Goal: Navigation & Orientation: Find specific page/section

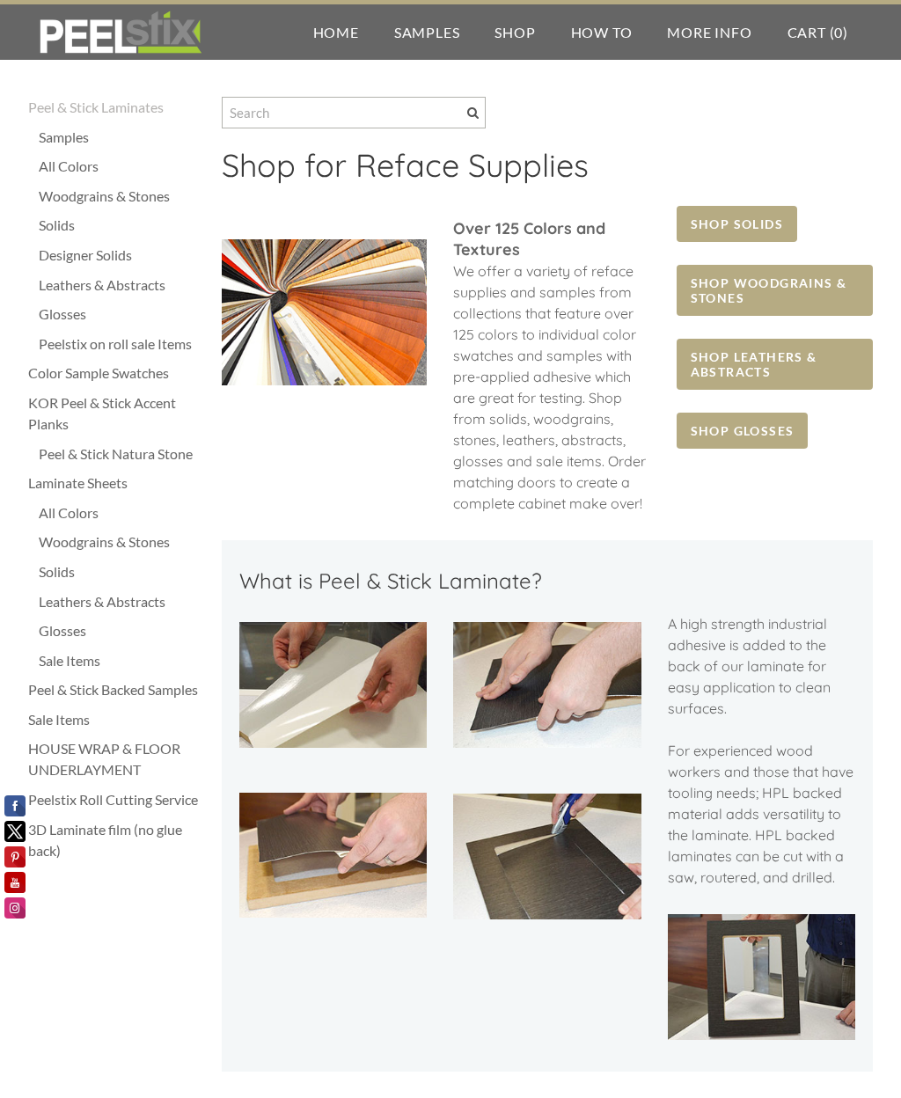
click at [775, 300] on span "SHOP WOODGRAINS & STONES" at bounding box center [775, 290] width 196 height 51
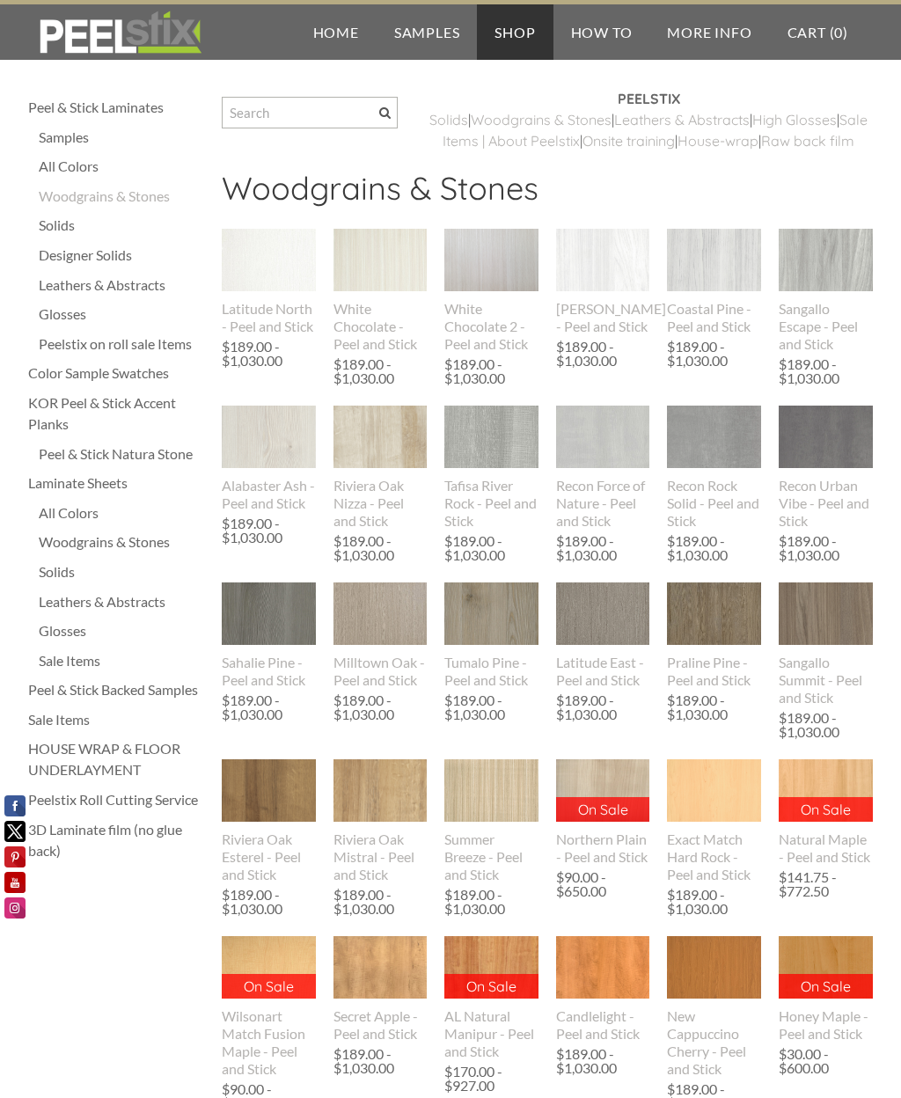
click at [71, 630] on div "Glosses" at bounding box center [121, 630] width 165 height 21
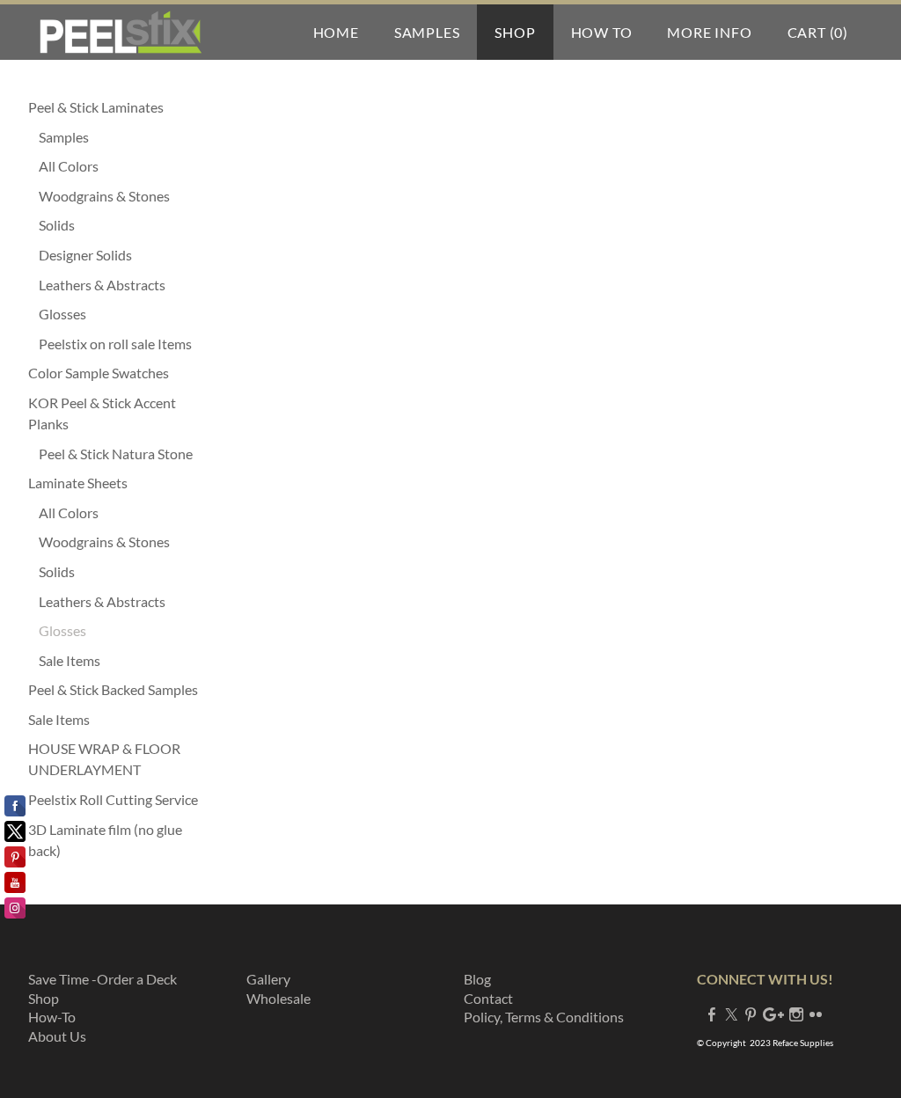
click at [161, 458] on div "Peel & Stick Natura Stone" at bounding box center [121, 454] width 165 height 21
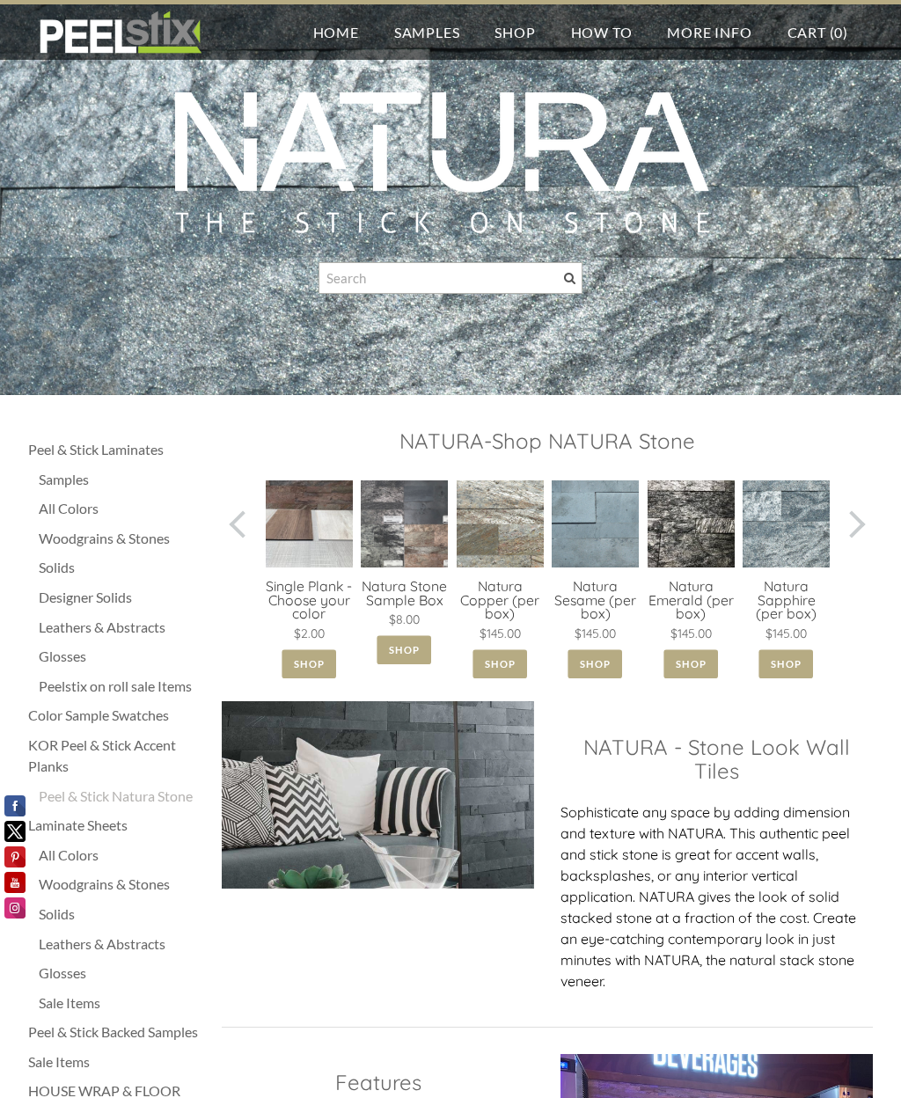
click at [72, 974] on div "Glosses" at bounding box center [121, 973] width 165 height 21
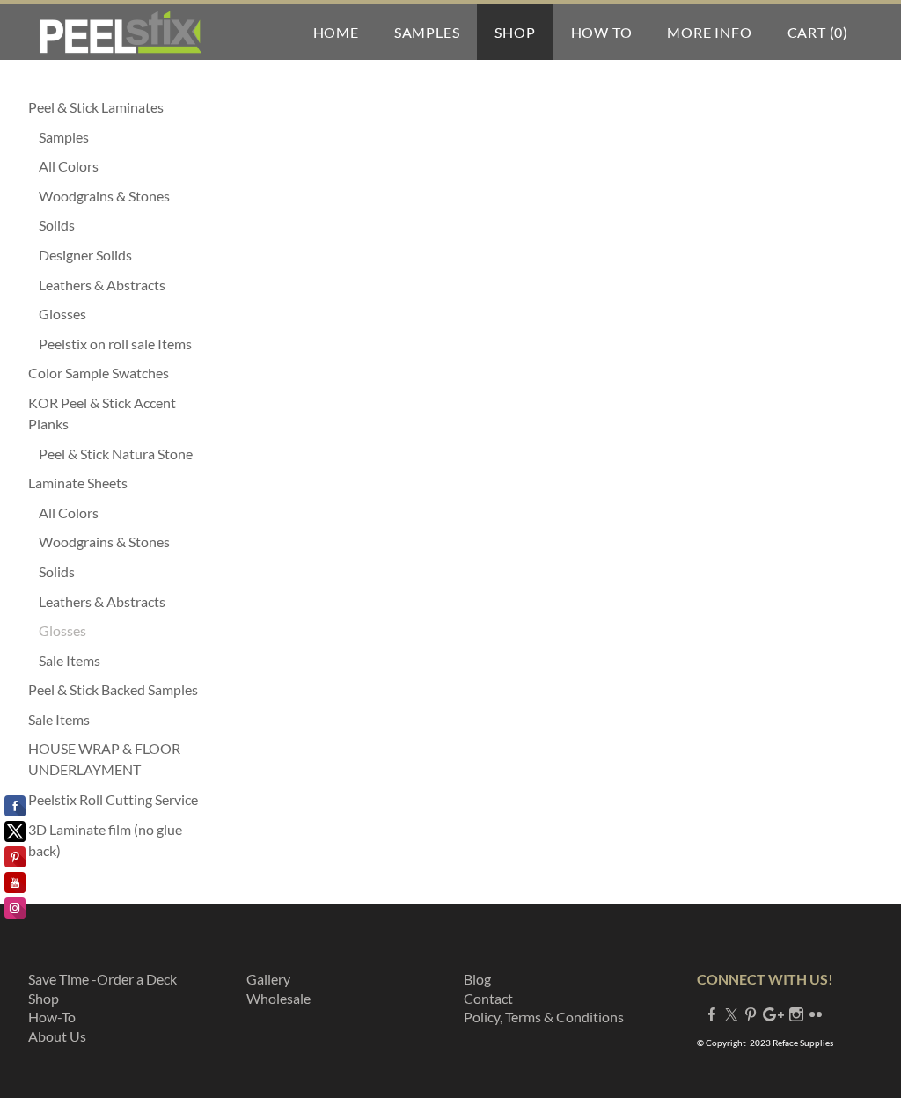
click at [110, 251] on div "Designer Solids" at bounding box center [121, 255] width 165 height 21
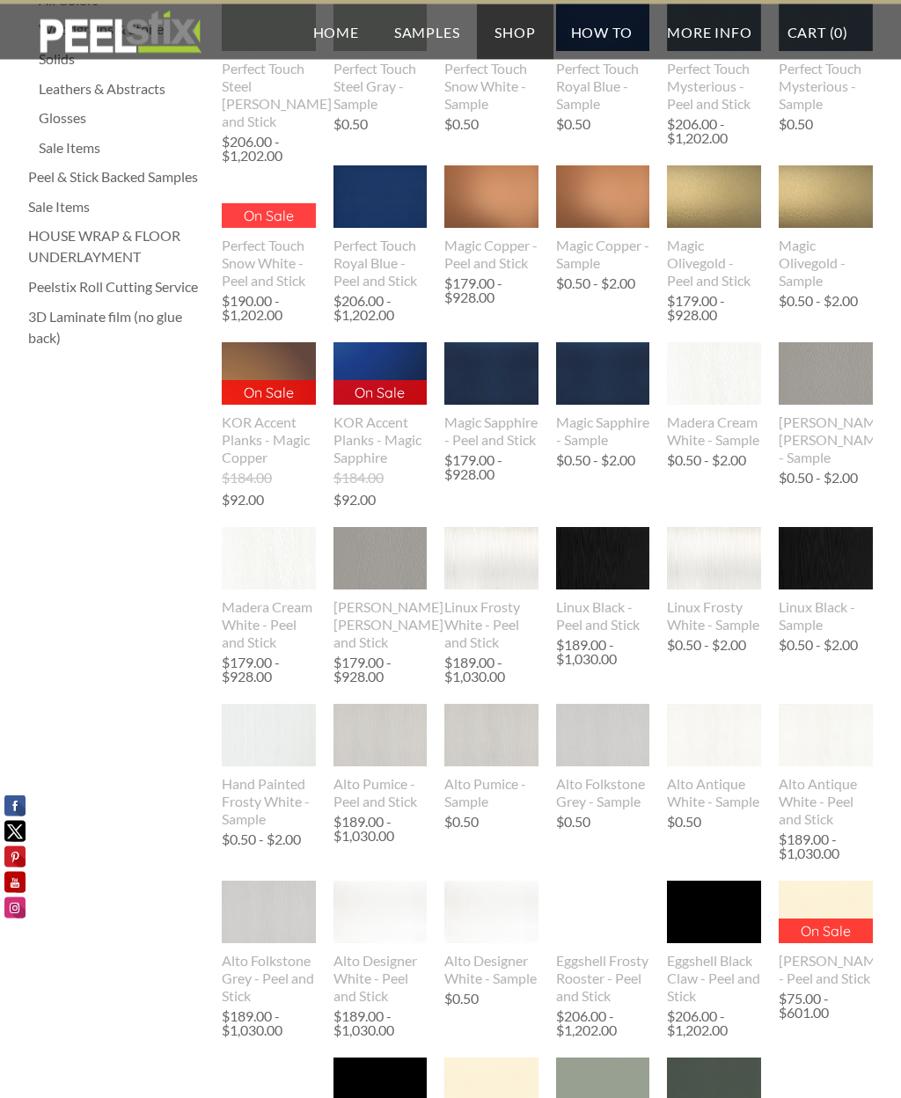
scroll to position [513, 0]
click at [385, 742] on img at bounding box center [381, 735] width 94 height 62
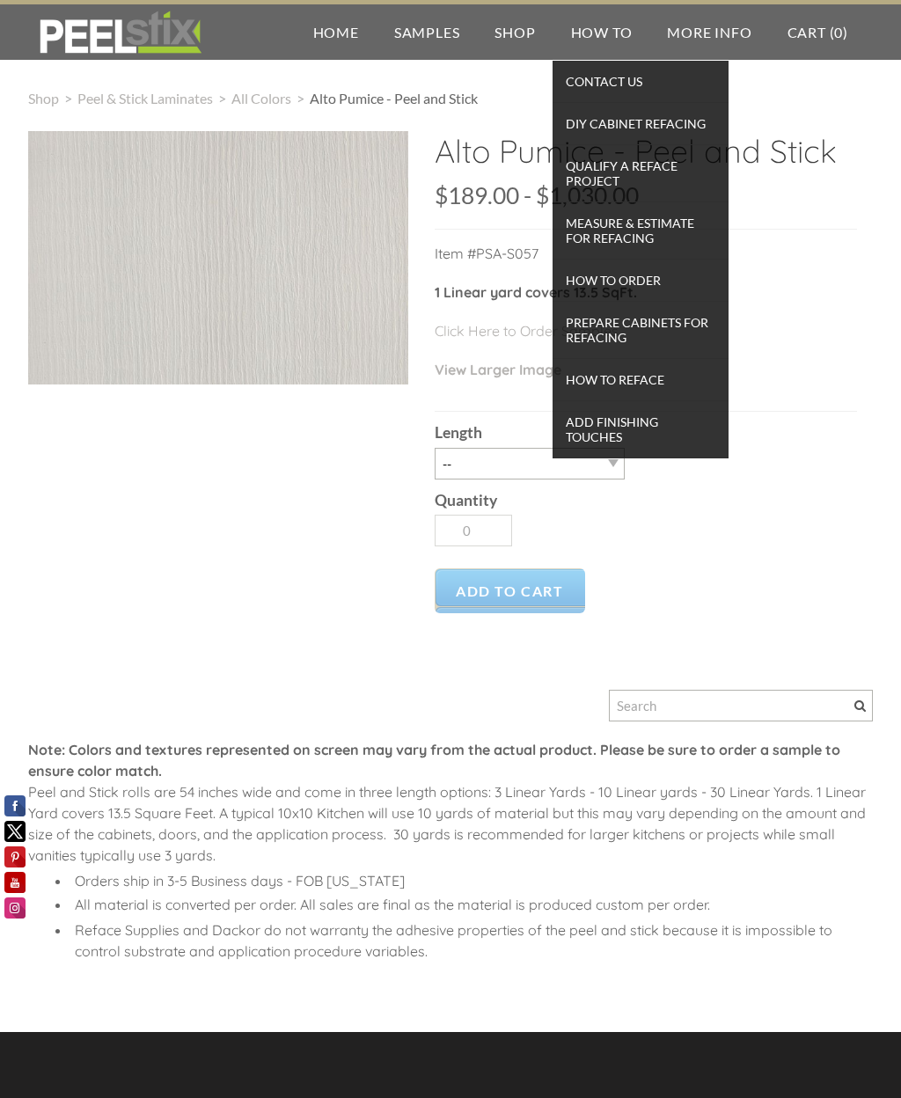
click at [674, 124] on span "DIY Cabinet Refacing" at bounding box center [640, 124] width 167 height 24
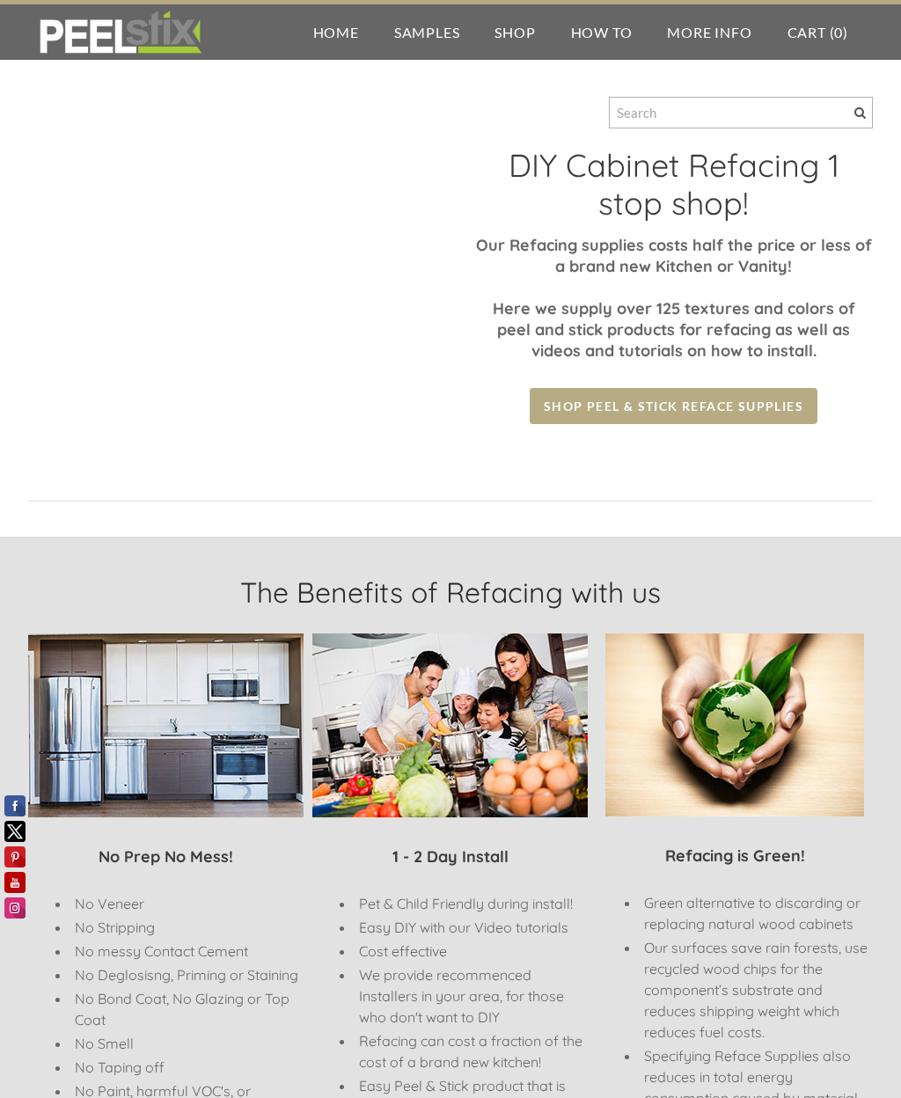
click at [338, 32] on link "Home" at bounding box center [336, 31] width 81 height 55
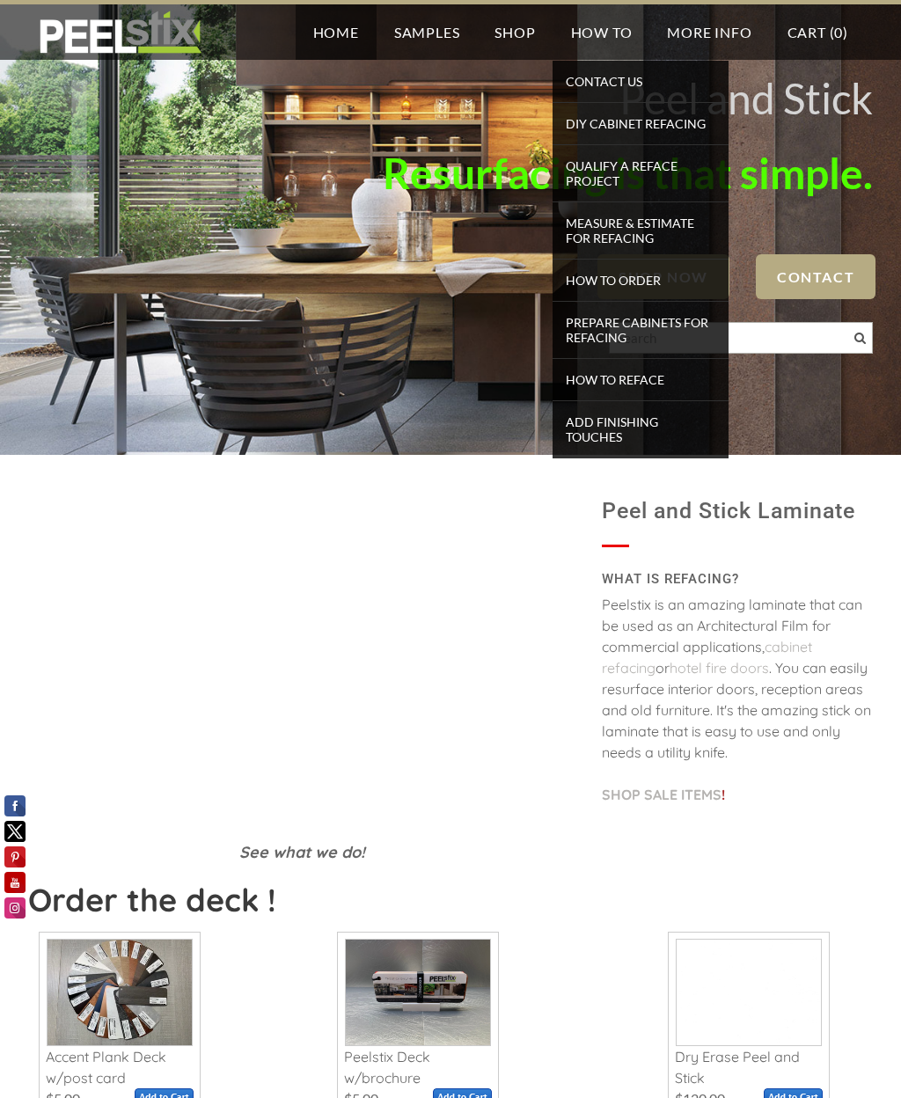
click at [612, 175] on span "Qualify a Reface Project" at bounding box center [640, 173] width 167 height 39
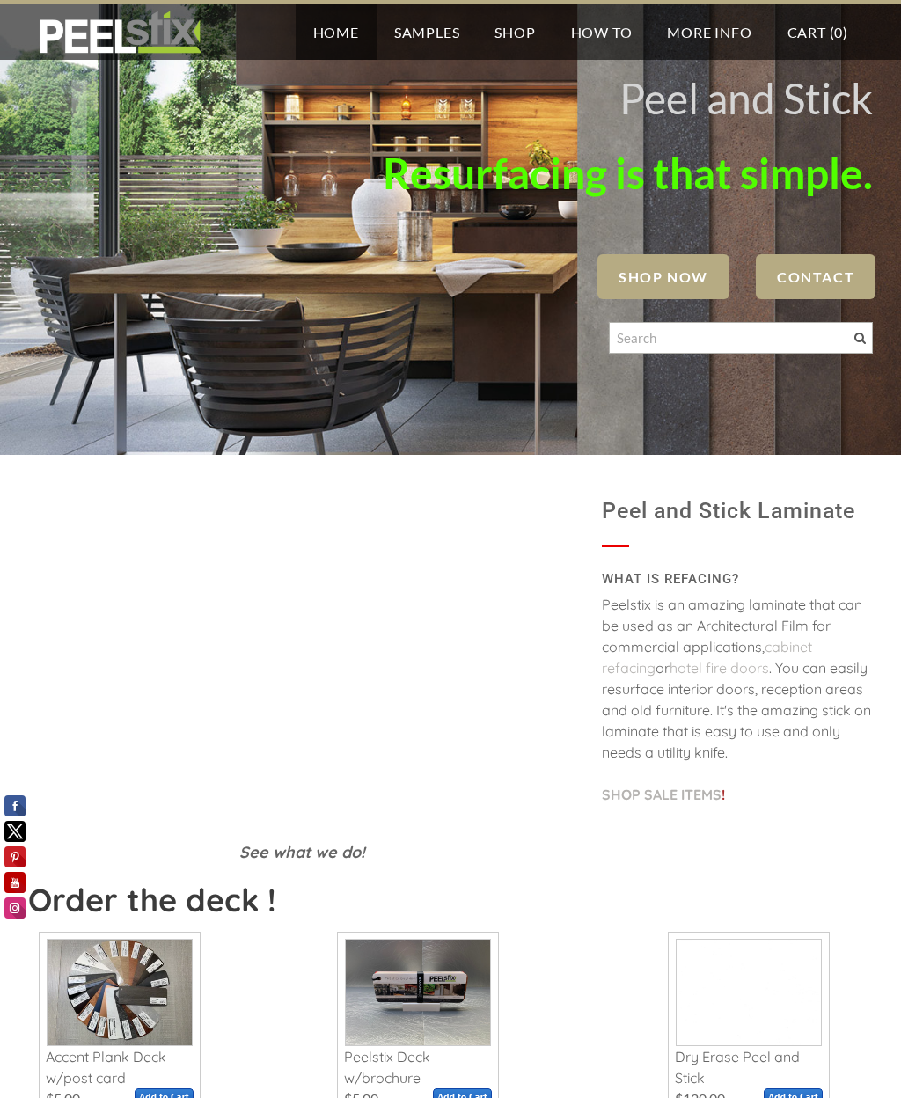
click at [684, 276] on span "SHOP NOW" at bounding box center [664, 276] width 132 height 45
